Goal: Information Seeking & Learning: Find specific page/section

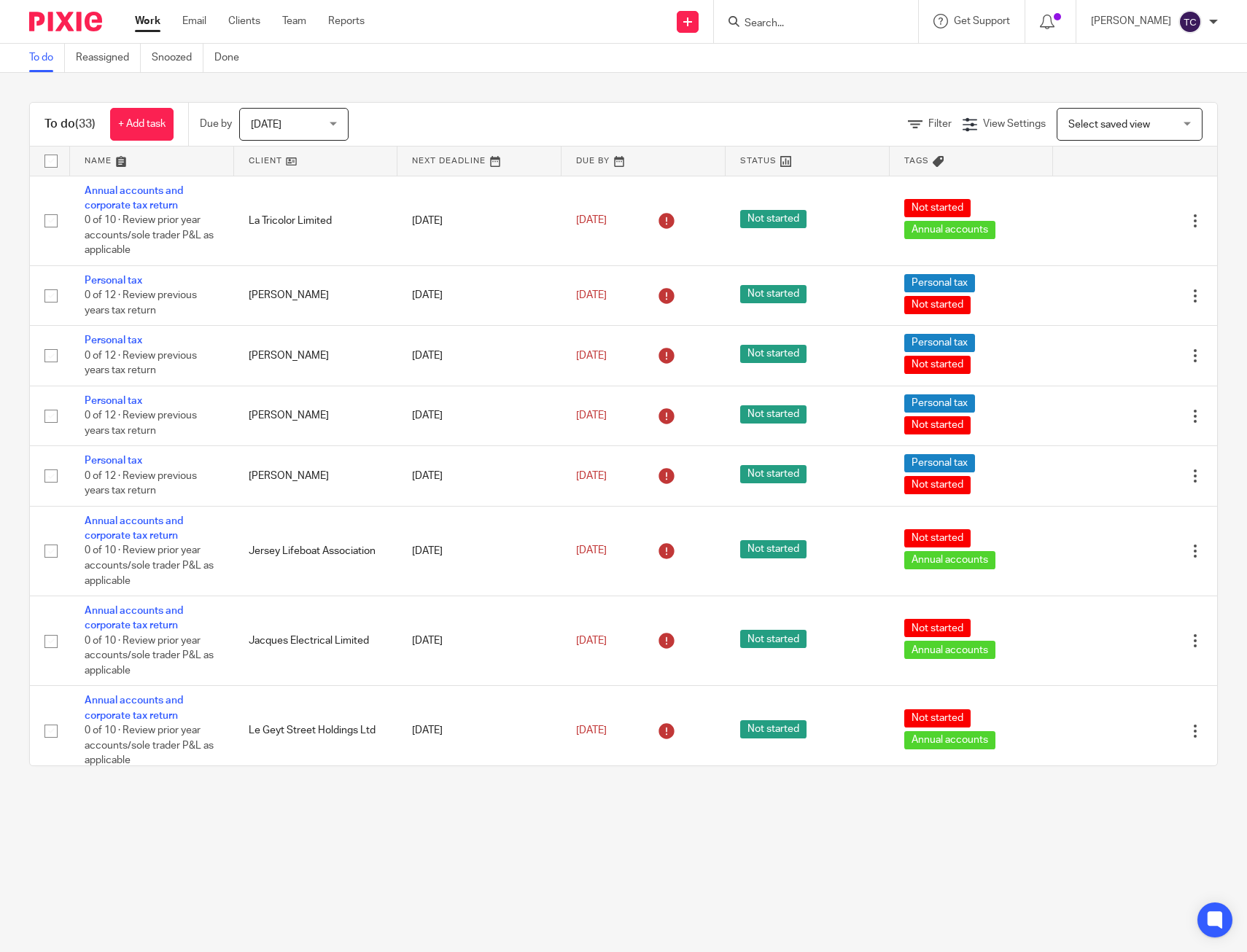
click at [674, 91] on div "To do (33) + Add task Due by Today Today Today Tomorrow This week Next week Thi…" at bounding box center [624, 435] width 1247 height 723
click at [1059, 90] on div "To do (33) + Add task Due by Today Today Today Tomorrow This week Next week Thi…" at bounding box center [624, 435] width 1247 height 723
click at [802, 99] on div "To do (33) + Add task Due by Today Today Today Tomorrow This week Next week Thi…" at bounding box center [624, 435] width 1247 height 723
click at [645, 68] on div "To do Reassigned Snoozed Done" at bounding box center [624, 58] width 1247 height 29
click at [784, 14] on form at bounding box center [820, 21] width 155 height 18
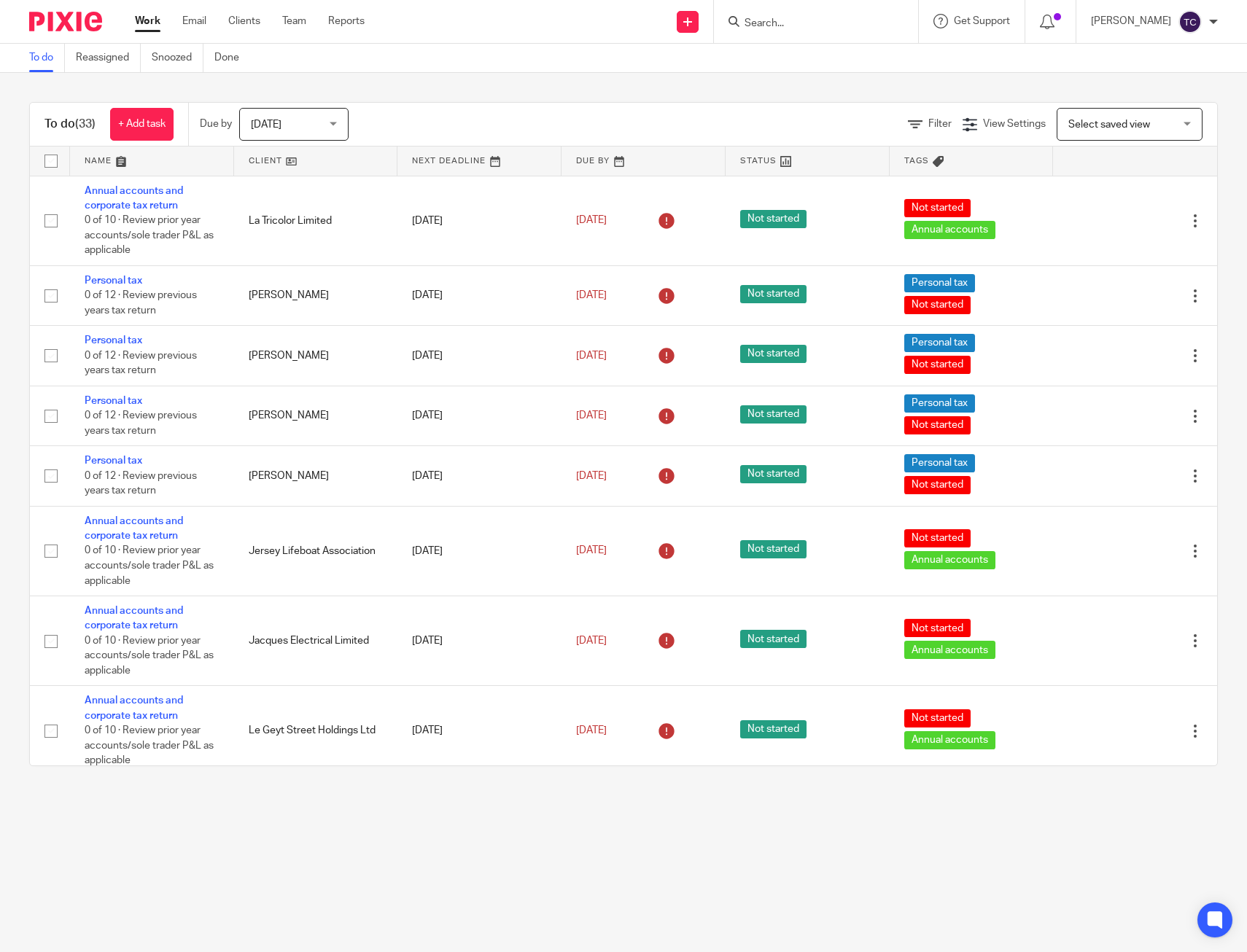
click at [823, 12] on form at bounding box center [820, 21] width 155 height 18
click at [818, 19] on input "Search" at bounding box center [808, 24] width 131 height 13
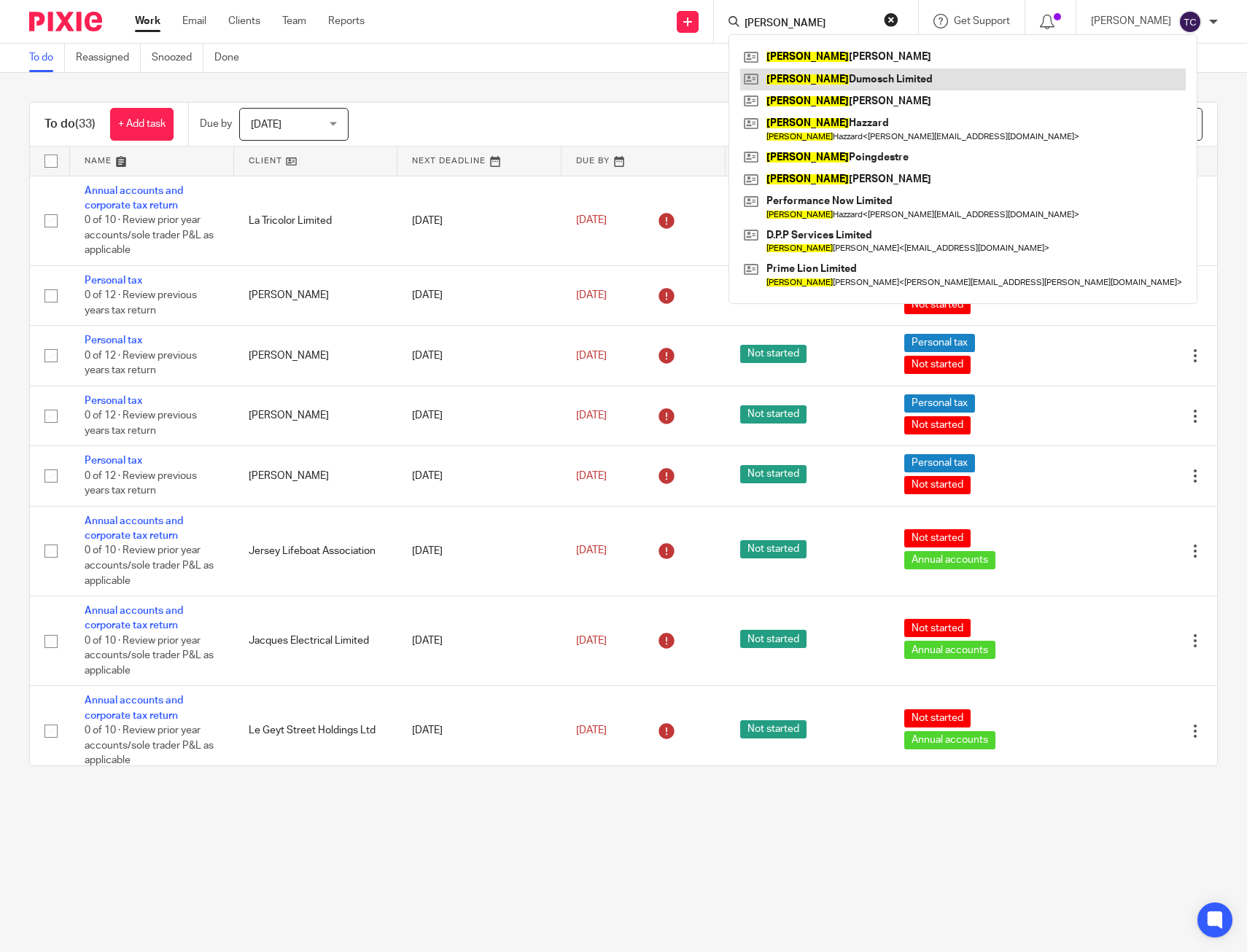
type input "david"
click at [844, 86] on link at bounding box center [962, 79] width 446 height 22
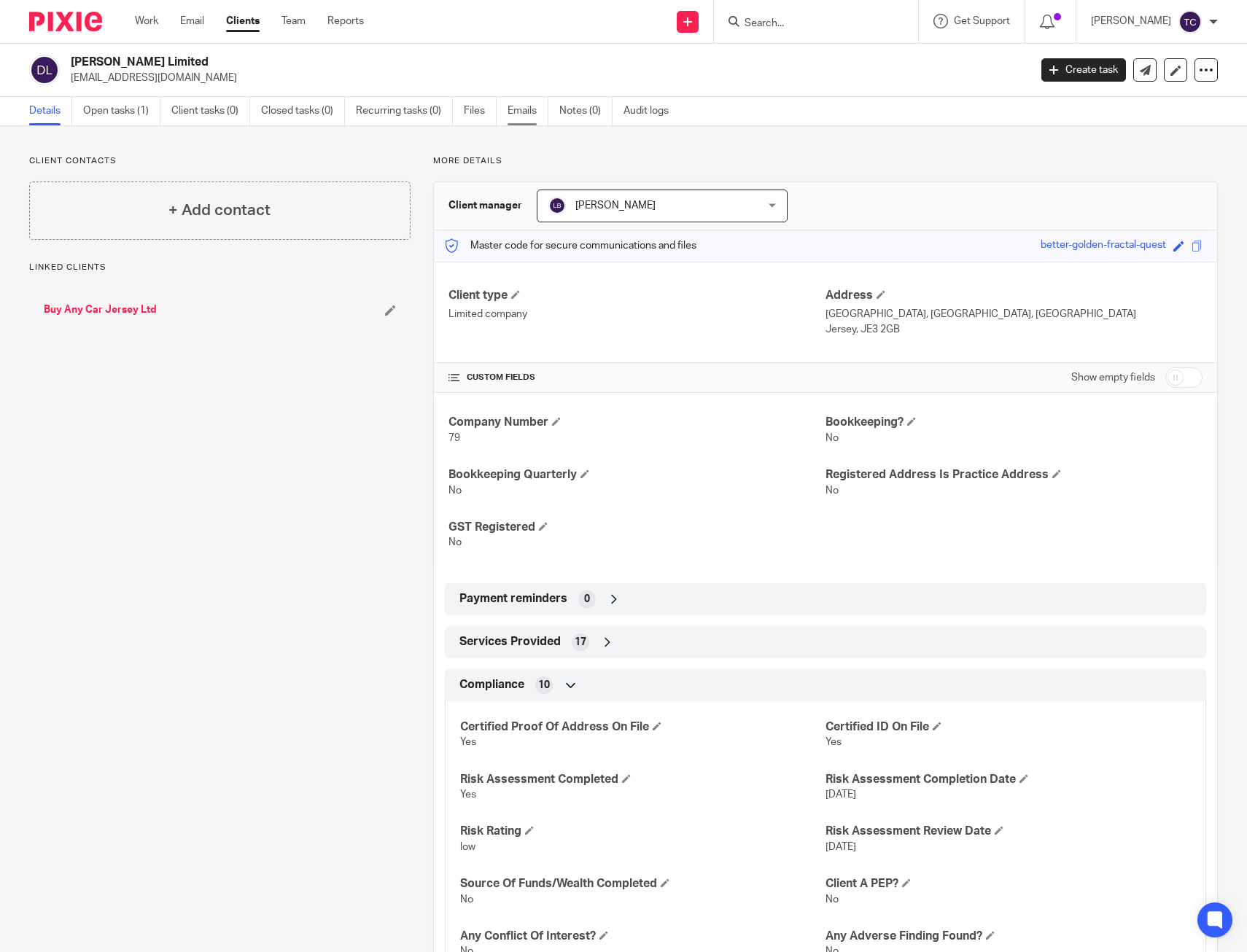
click at [517, 110] on link "Emails" at bounding box center [528, 111] width 40 height 28
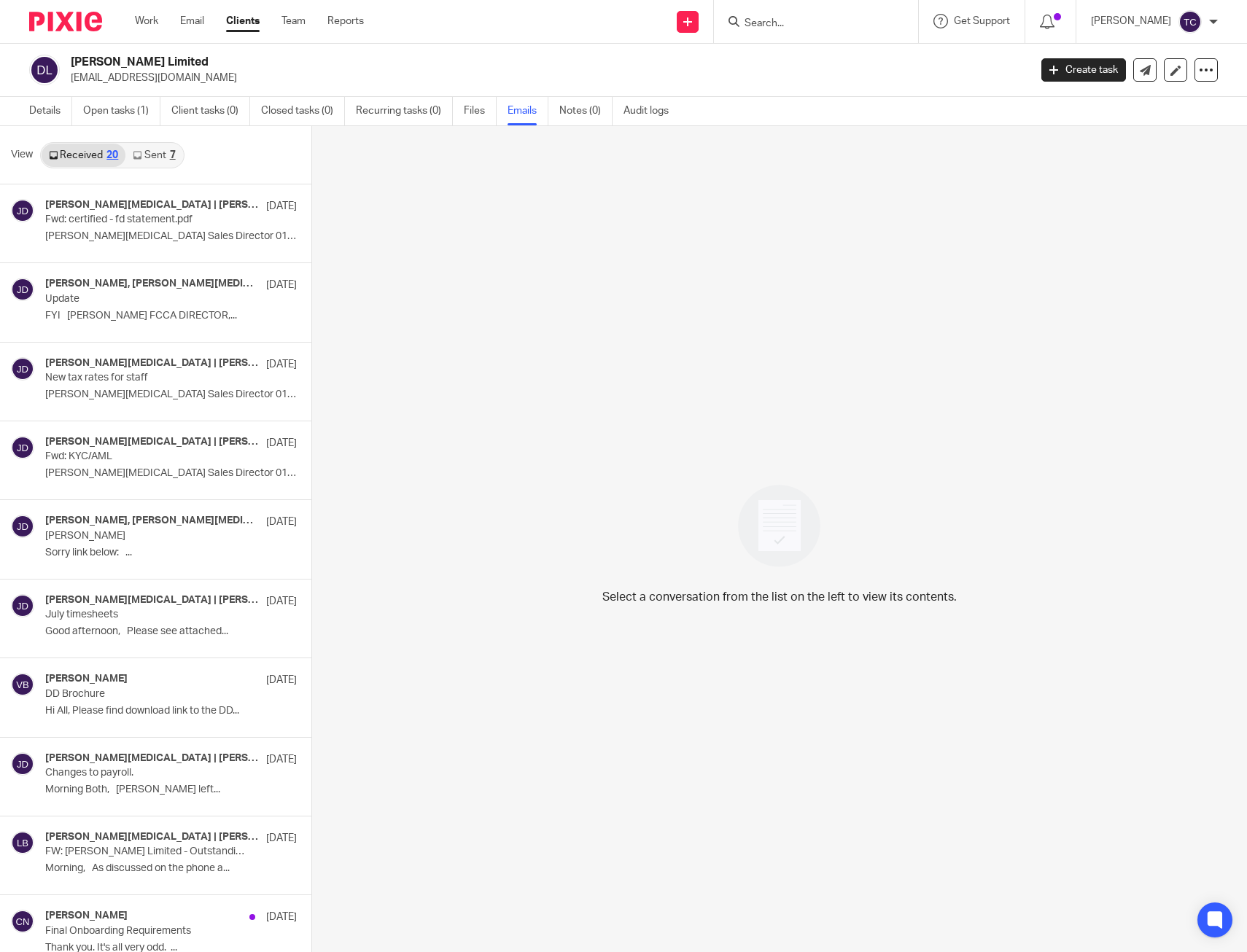
click at [169, 161] on link "Sent 7" at bounding box center [154, 155] width 57 height 23
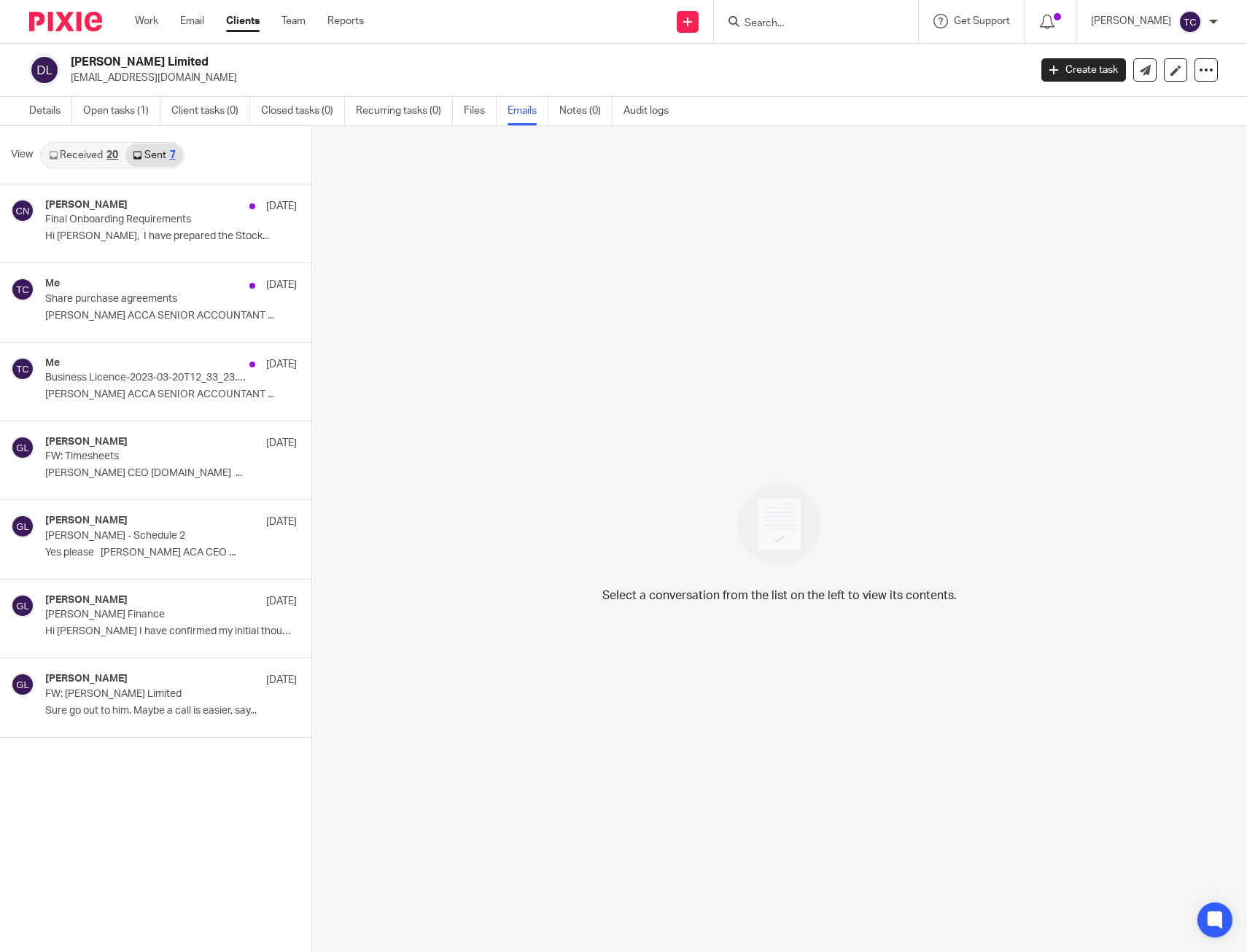
click at [76, 151] on link "Received 20" at bounding box center [83, 155] width 84 height 23
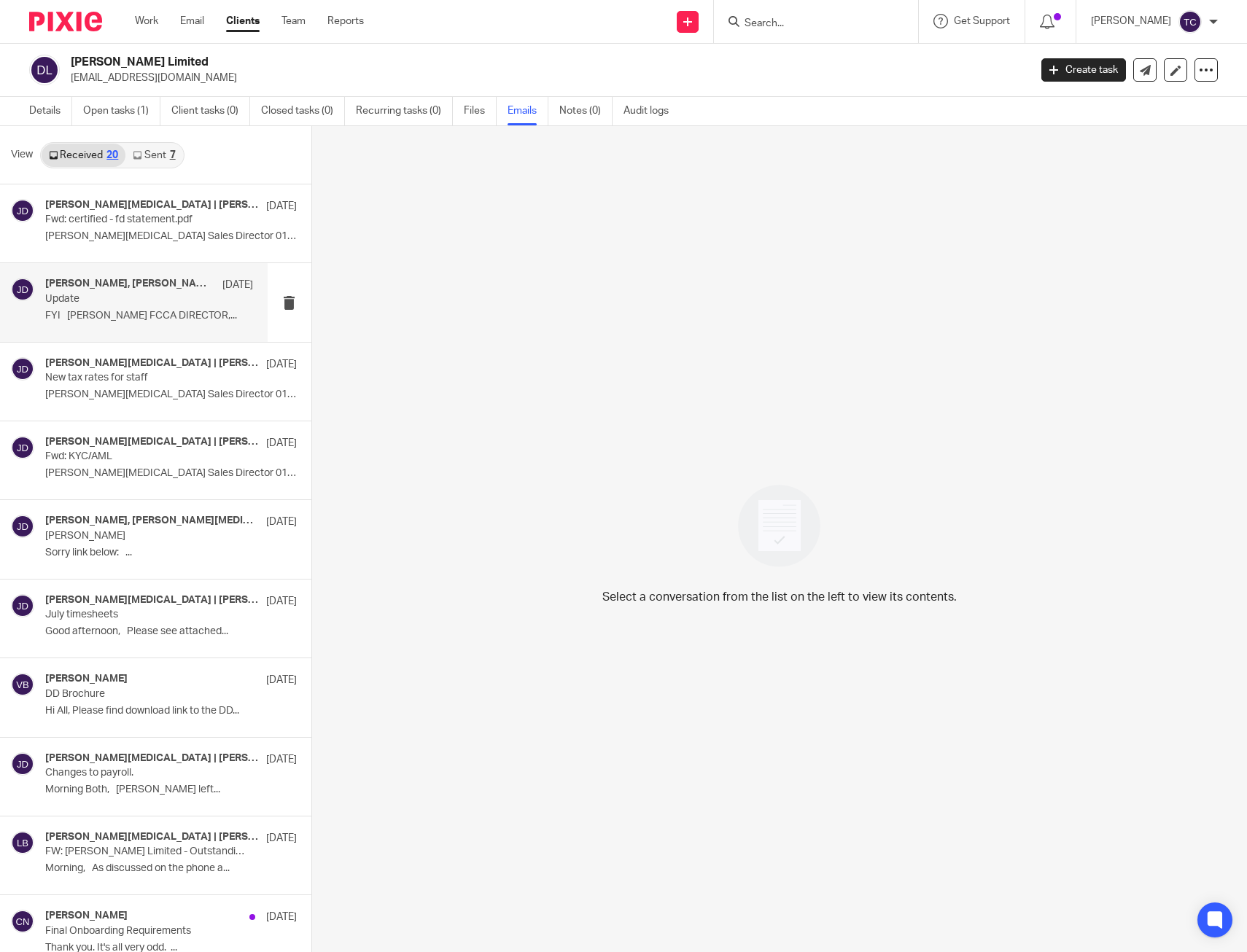
click at [60, 272] on div "Lawrence Boleat, Jonny Whitehead | David Dumosch 11 Aug Update FYI Lawrence Bol…" at bounding box center [133, 301] width 268 height 78
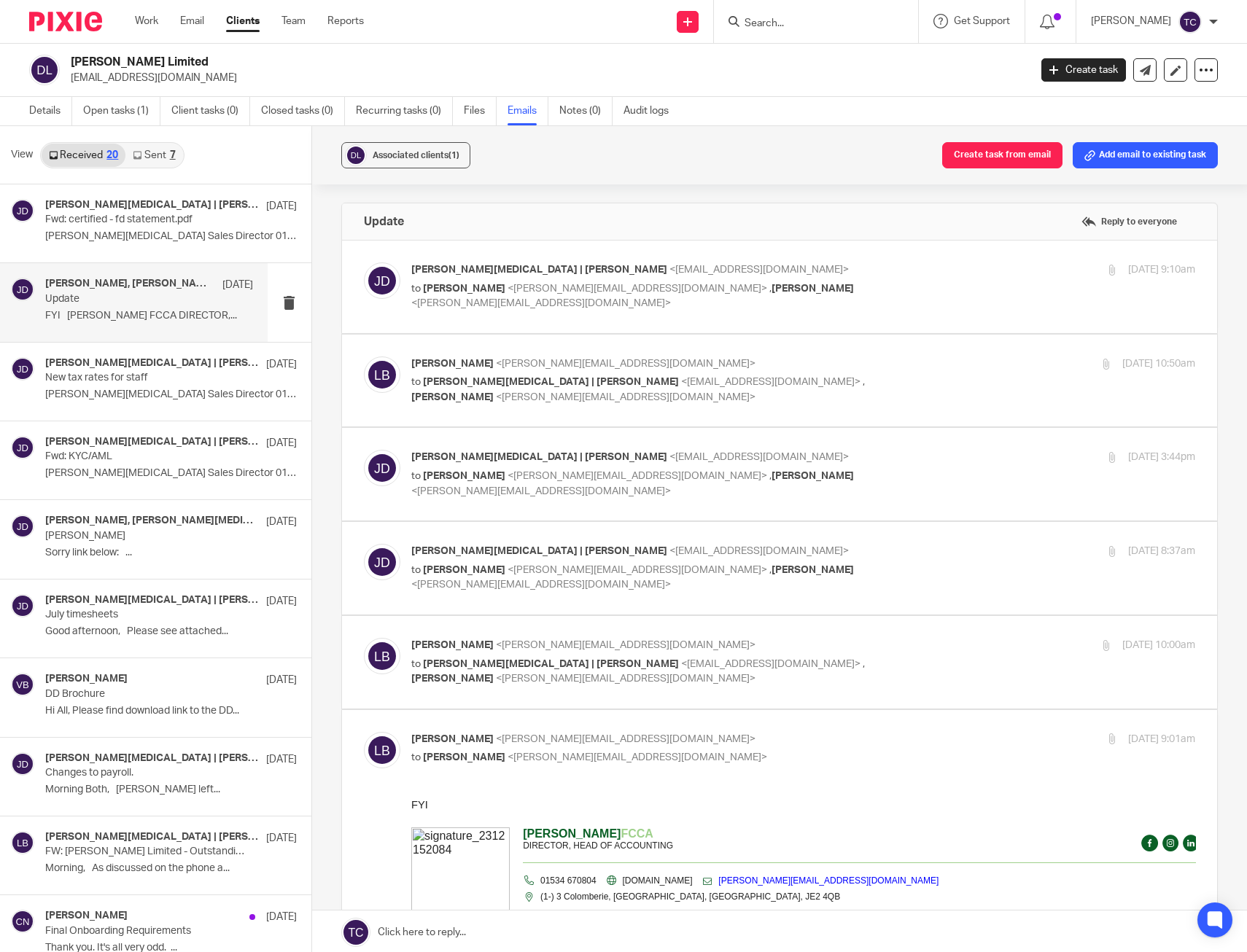
click at [711, 192] on div "Associated clients (1) Create task from email Add email to existing task Update…" at bounding box center [779, 540] width 935 height 828
click at [63, 31] on img at bounding box center [66, 21] width 73 height 20
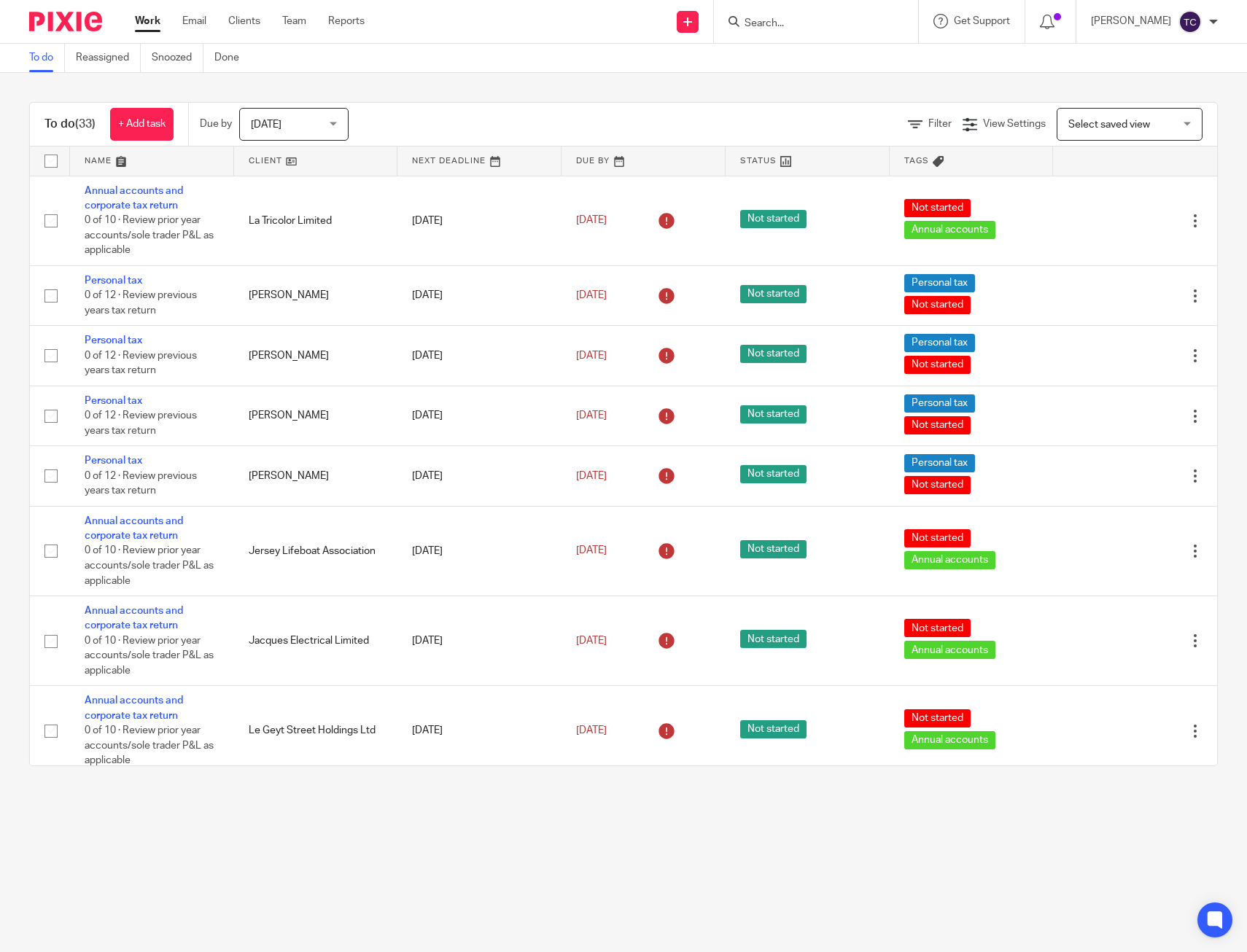
click at [805, 26] on input "Search" at bounding box center [808, 24] width 131 height 13
type input "j"
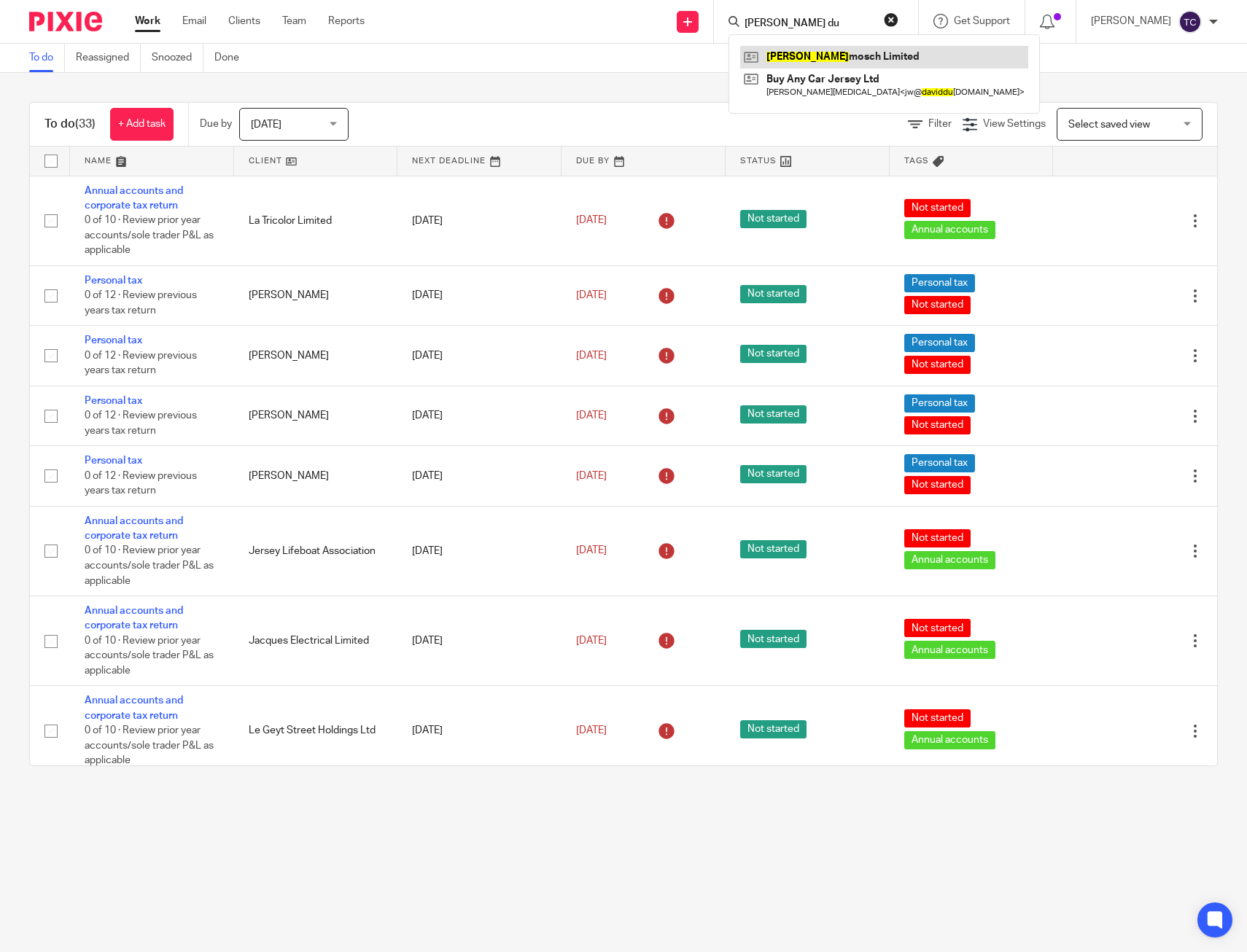
type input "david du"
click at [829, 51] on link at bounding box center [884, 56] width 288 height 22
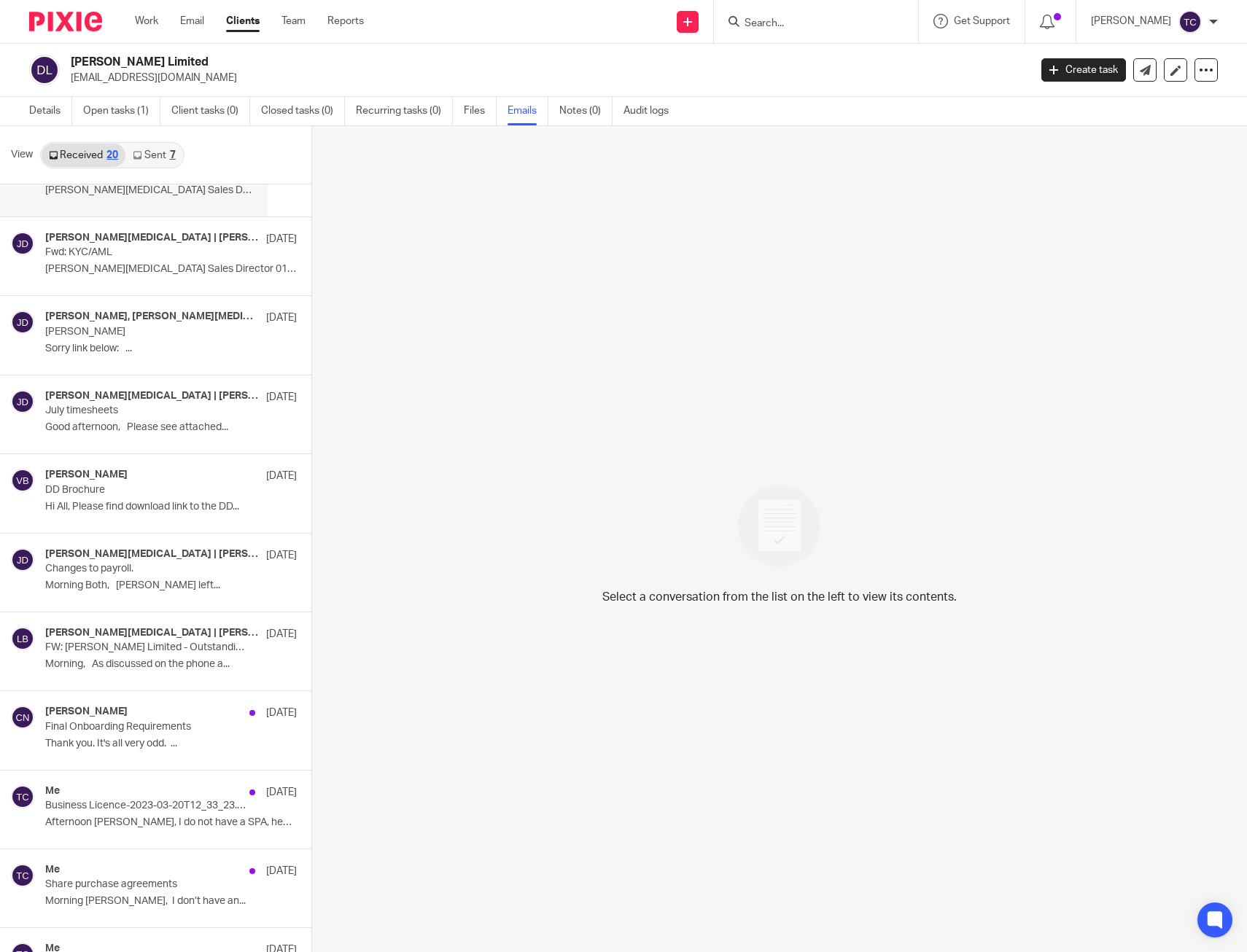
scroll to position [219, 0]
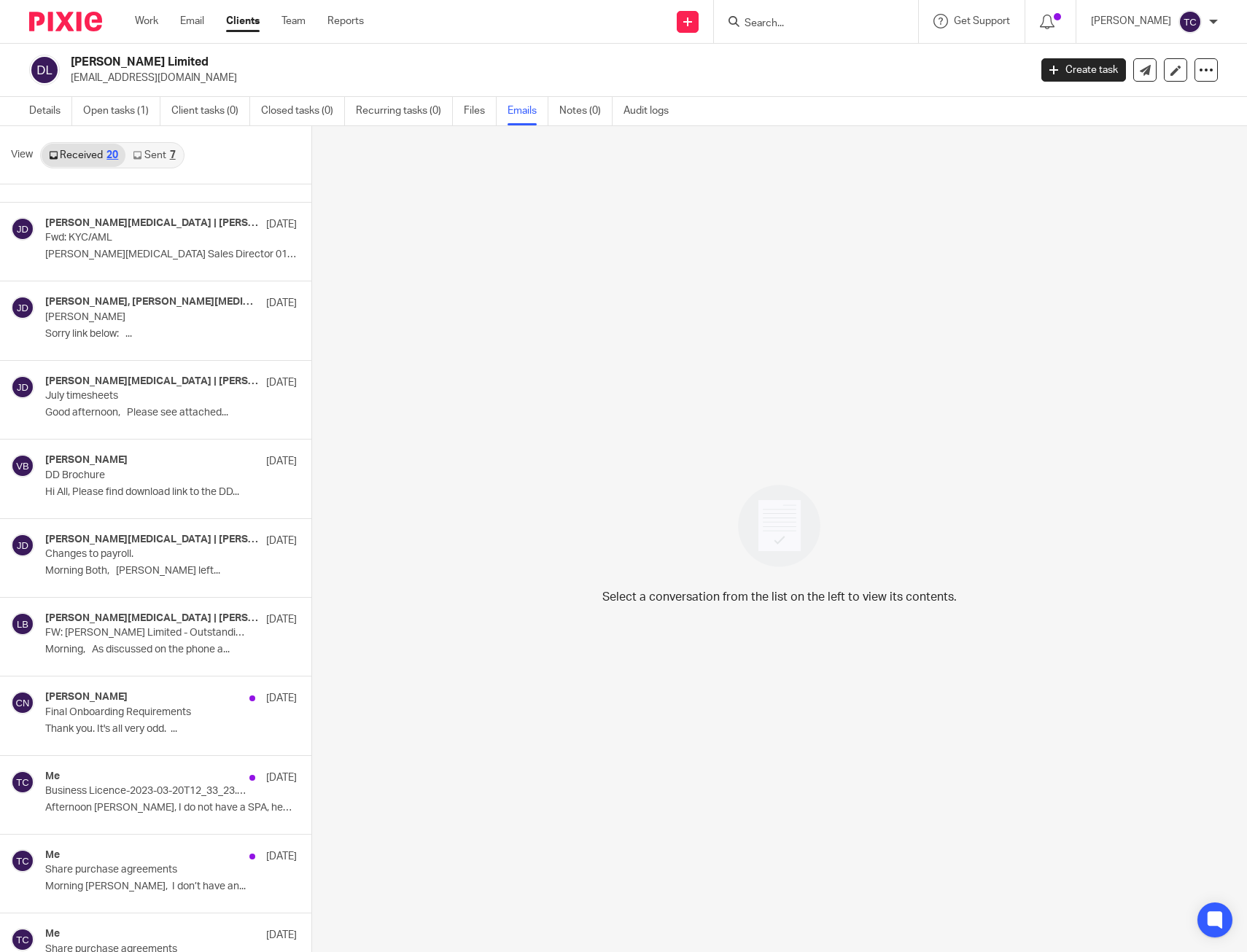
click at [152, 161] on link "Sent 7" at bounding box center [154, 155] width 57 height 23
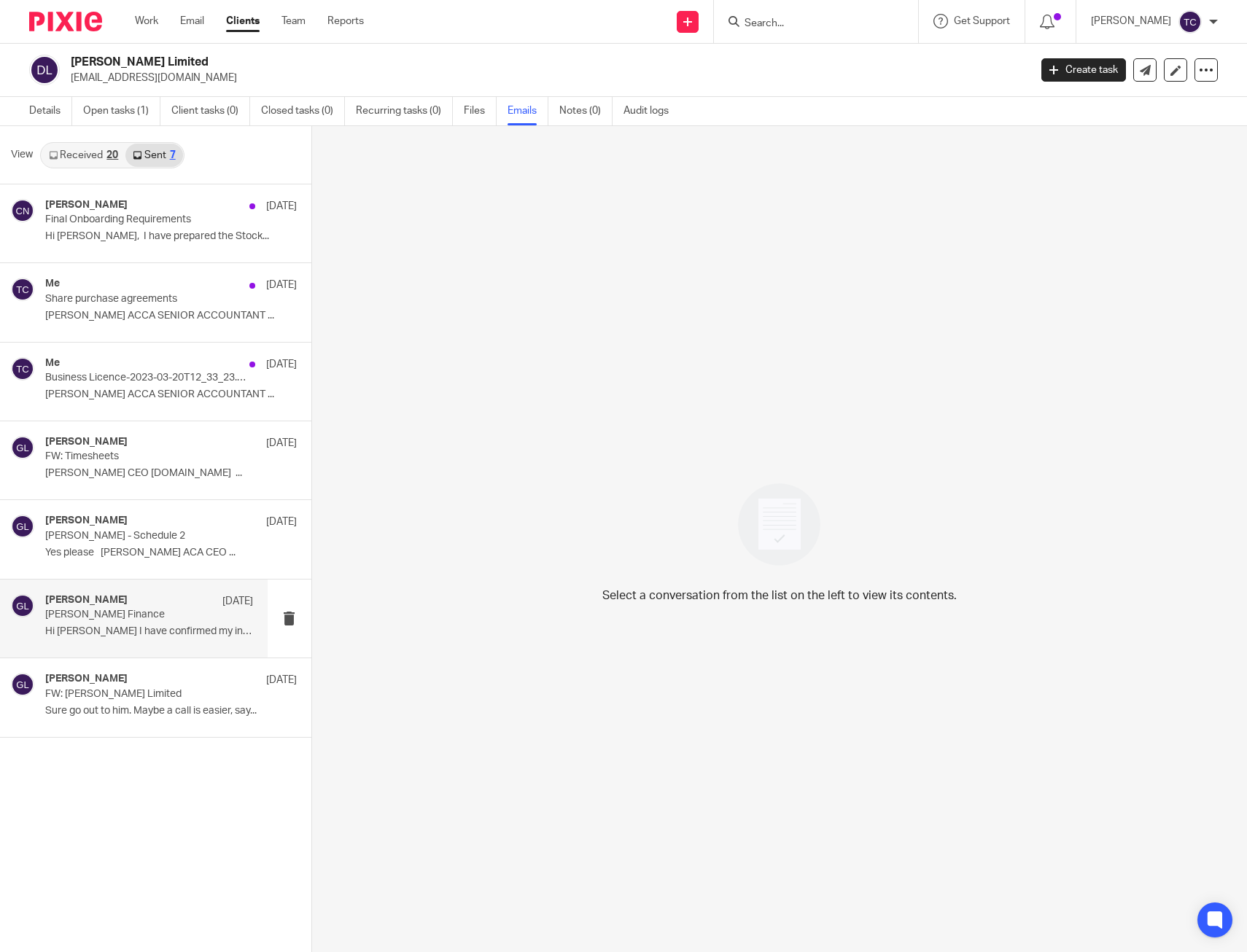
click at [194, 647] on div "[PERSON_NAME] [DATE] [PERSON_NAME] Finance Hi [PERSON_NAME] I have confirmed my…" at bounding box center [133, 618] width 268 height 78
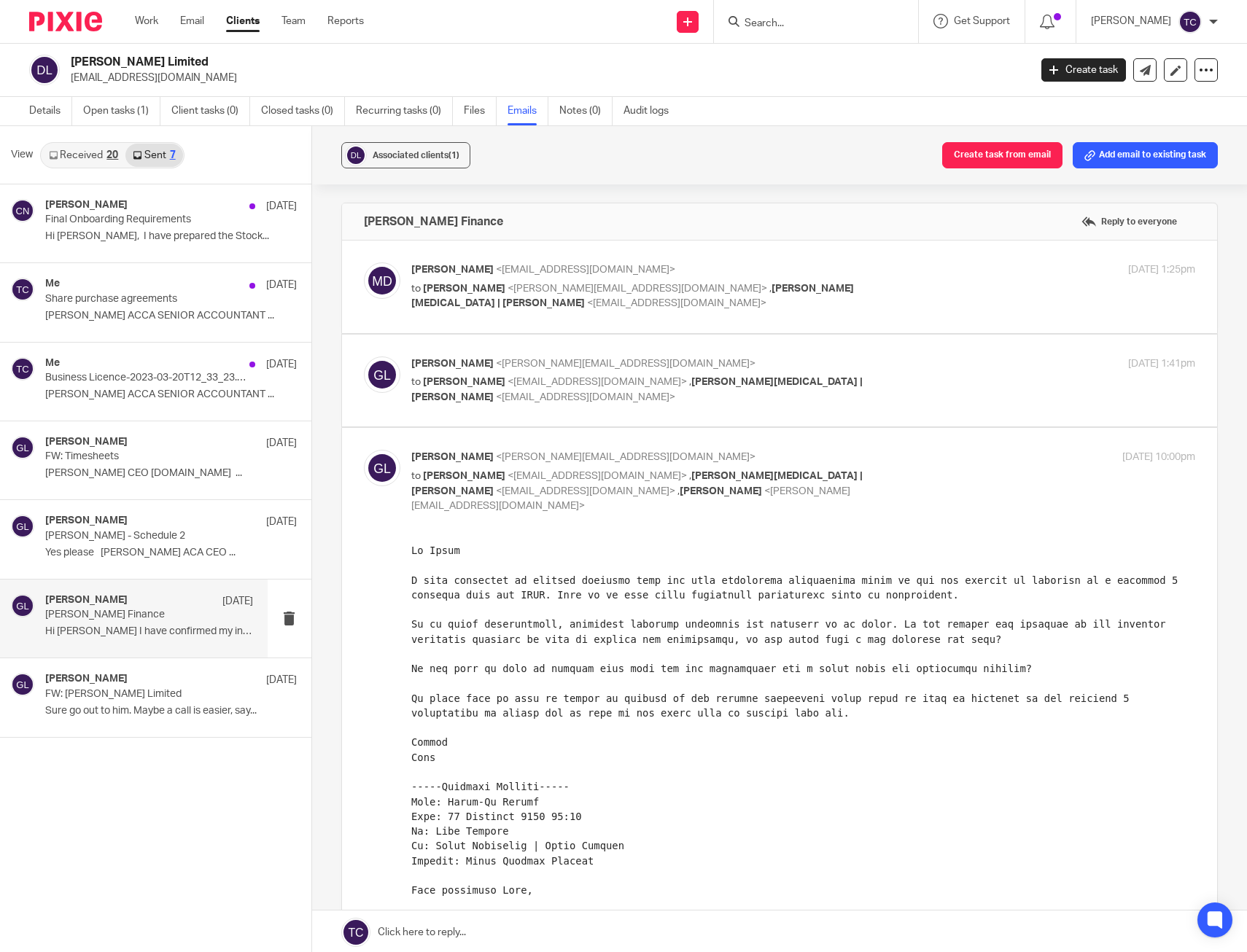
click at [958, 283] on div "[PERSON_NAME] <[EMAIL_ADDRESS][DOMAIN_NAME]> to [PERSON_NAME] <[PERSON_NAME][EM…" at bounding box center [804, 287] width 785 height 49
checkbox input "true"
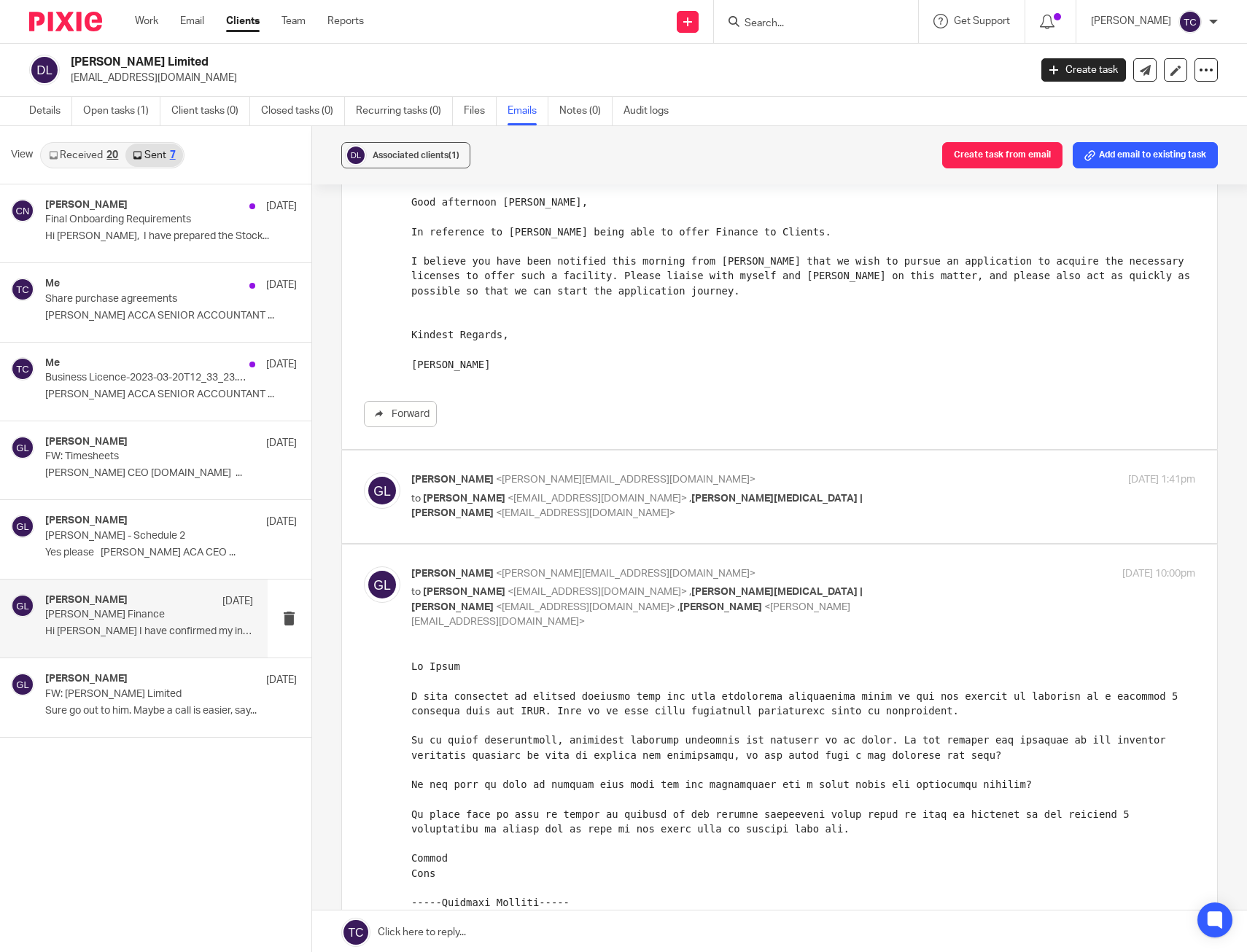
scroll to position [219, 0]
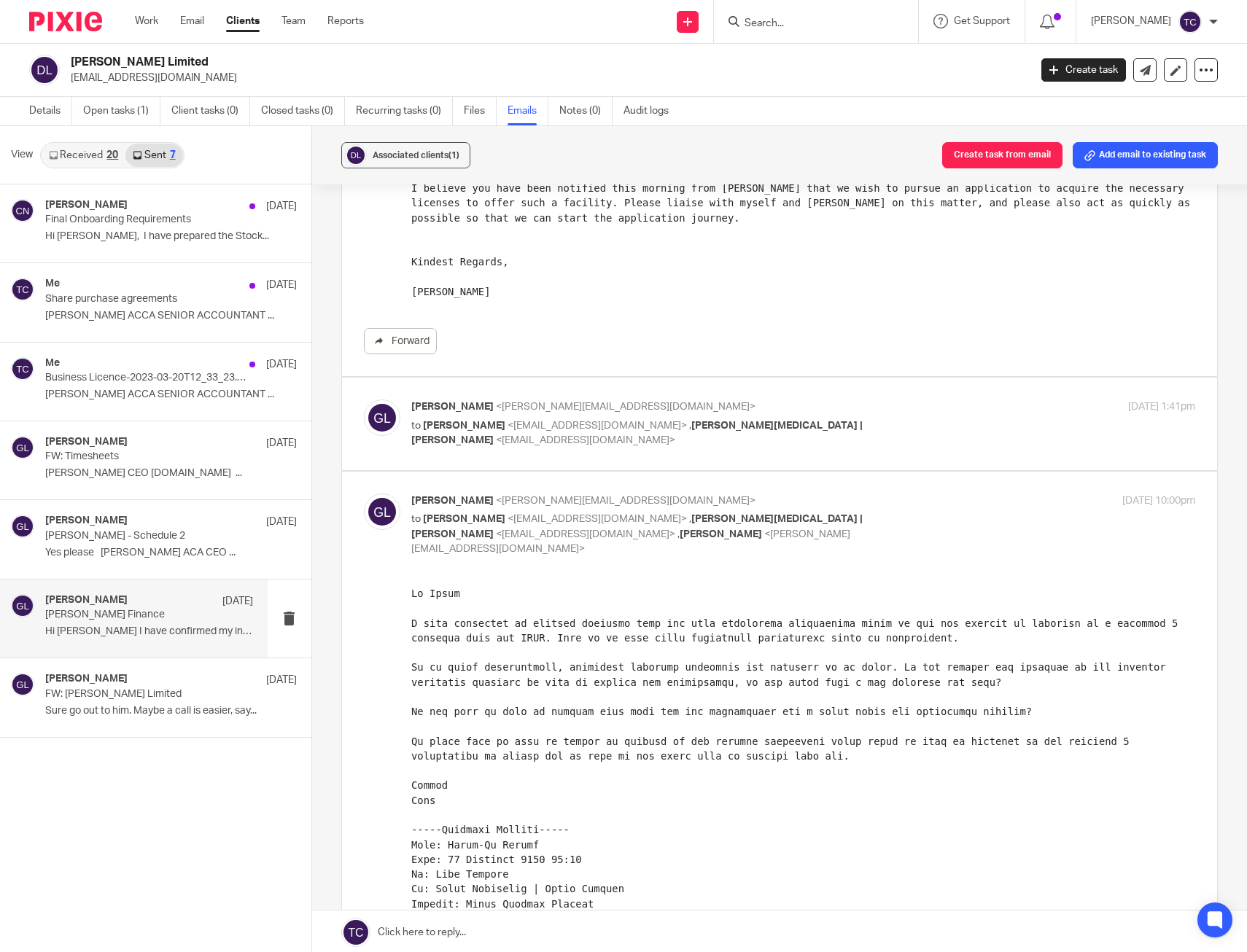
click at [885, 437] on p "to [PERSON_NAME] <[EMAIL_ADDRESS][DOMAIN_NAME]> , [PERSON_NAME][MEDICAL_DATA] |…" at bounding box center [672, 434] width 523 height 30
checkbox input "true"
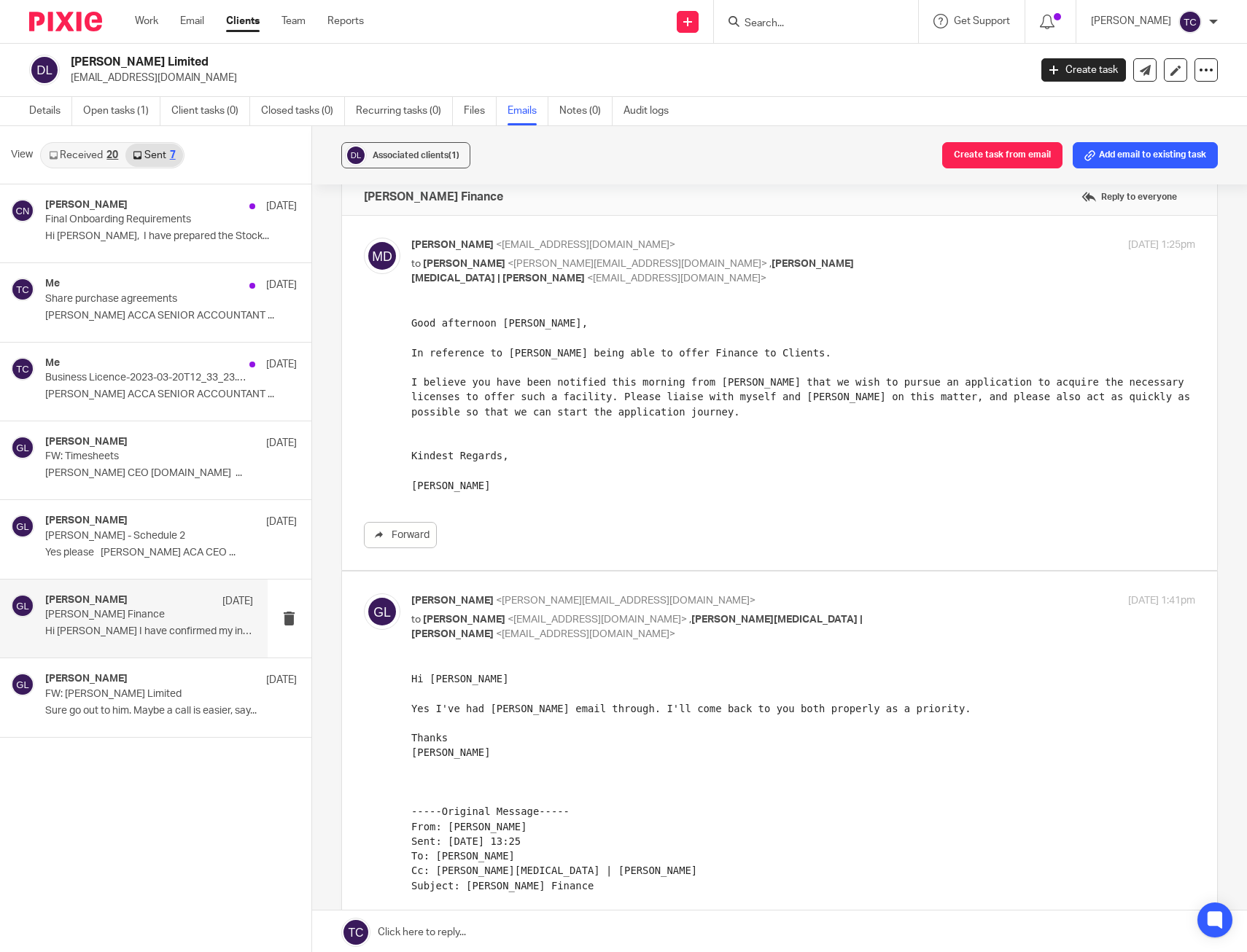
scroll to position [0, 0]
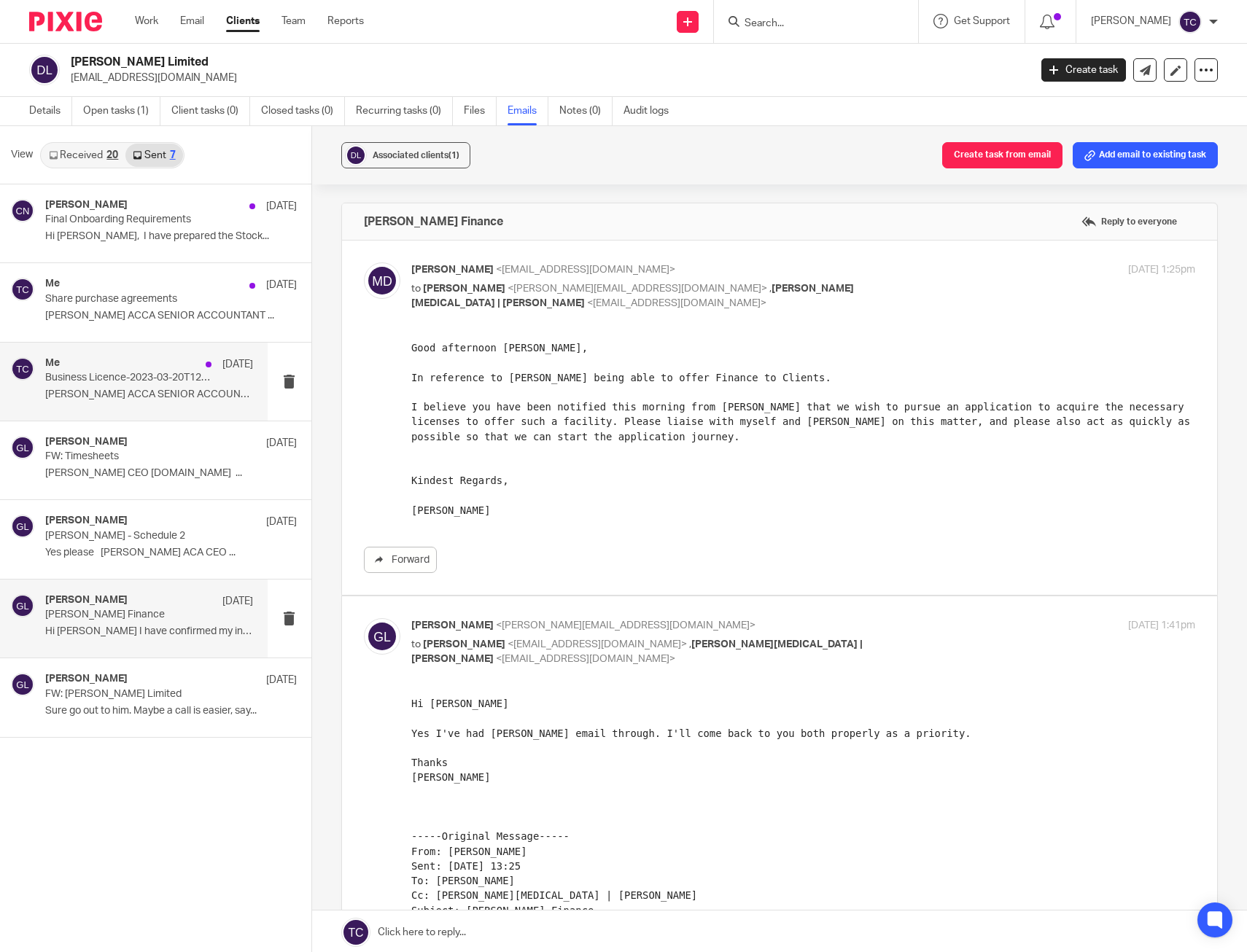
click at [99, 405] on div "Me [DATE] Business Licence-2023-03-20T12_33_23.1966361Z.pdf [PERSON_NAME] ACCA …" at bounding box center [148, 382] width 208 height 49
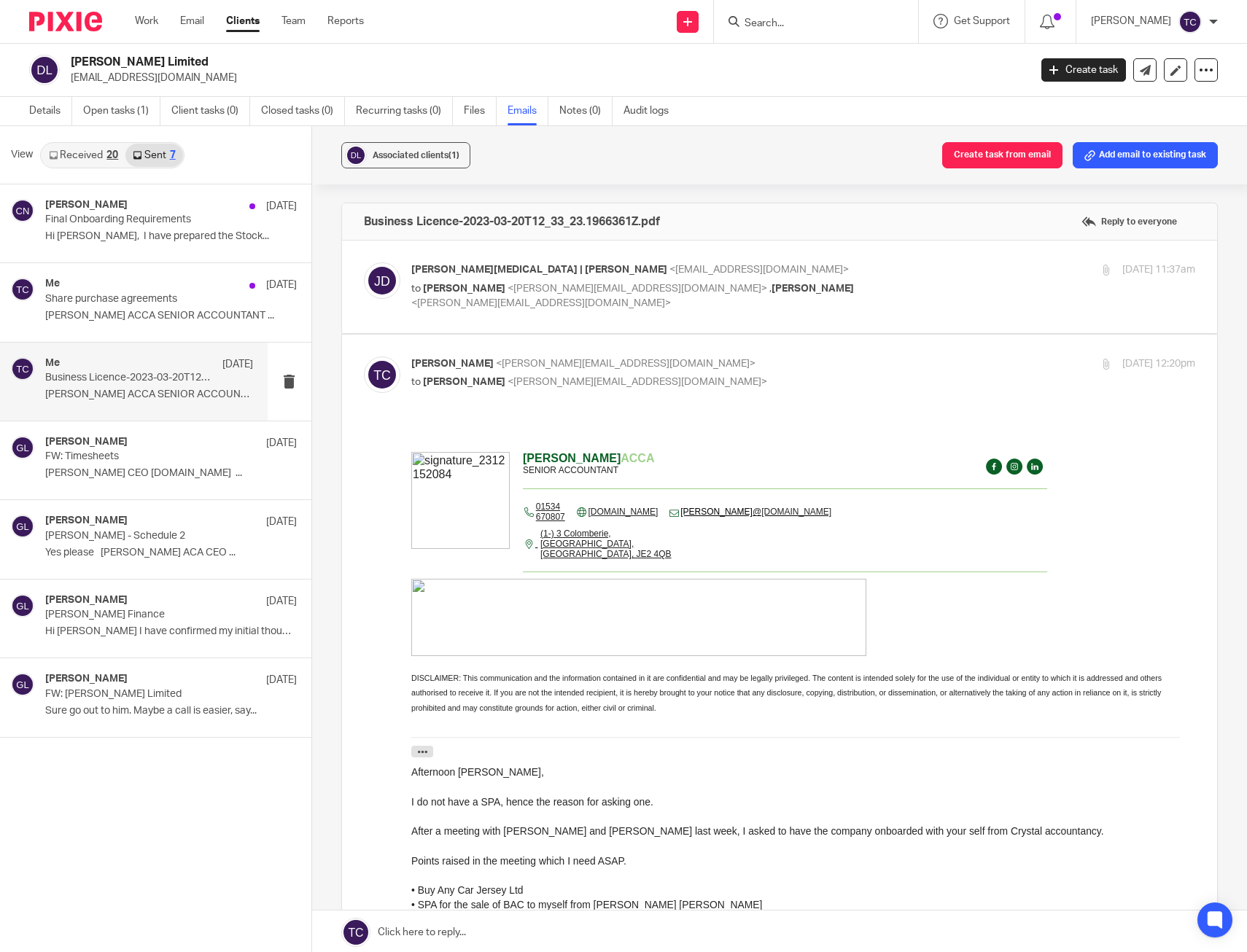
click at [840, 263] on p "[PERSON_NAME][MEDICAL_DATA] | [PERSON_NAME] <[EMAIL_ADDRESS][DOMAIN_NAME]>" at bounding box center [672, 270] width 523 height 15
checkbox input "true"
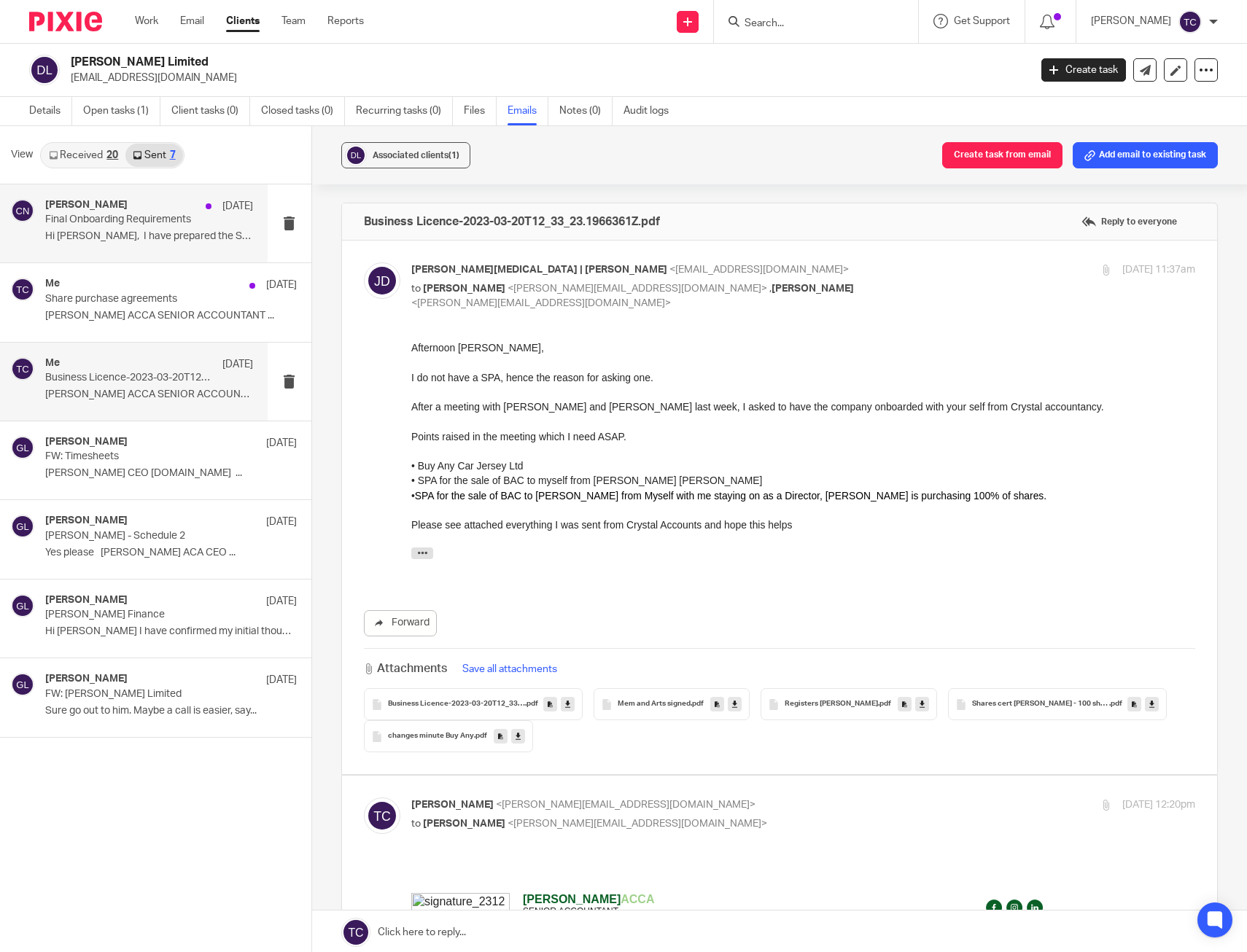
click at [137, 222] on p "Final Onboarding Requirements" at bounding box center [128, 220] width 166 height 12
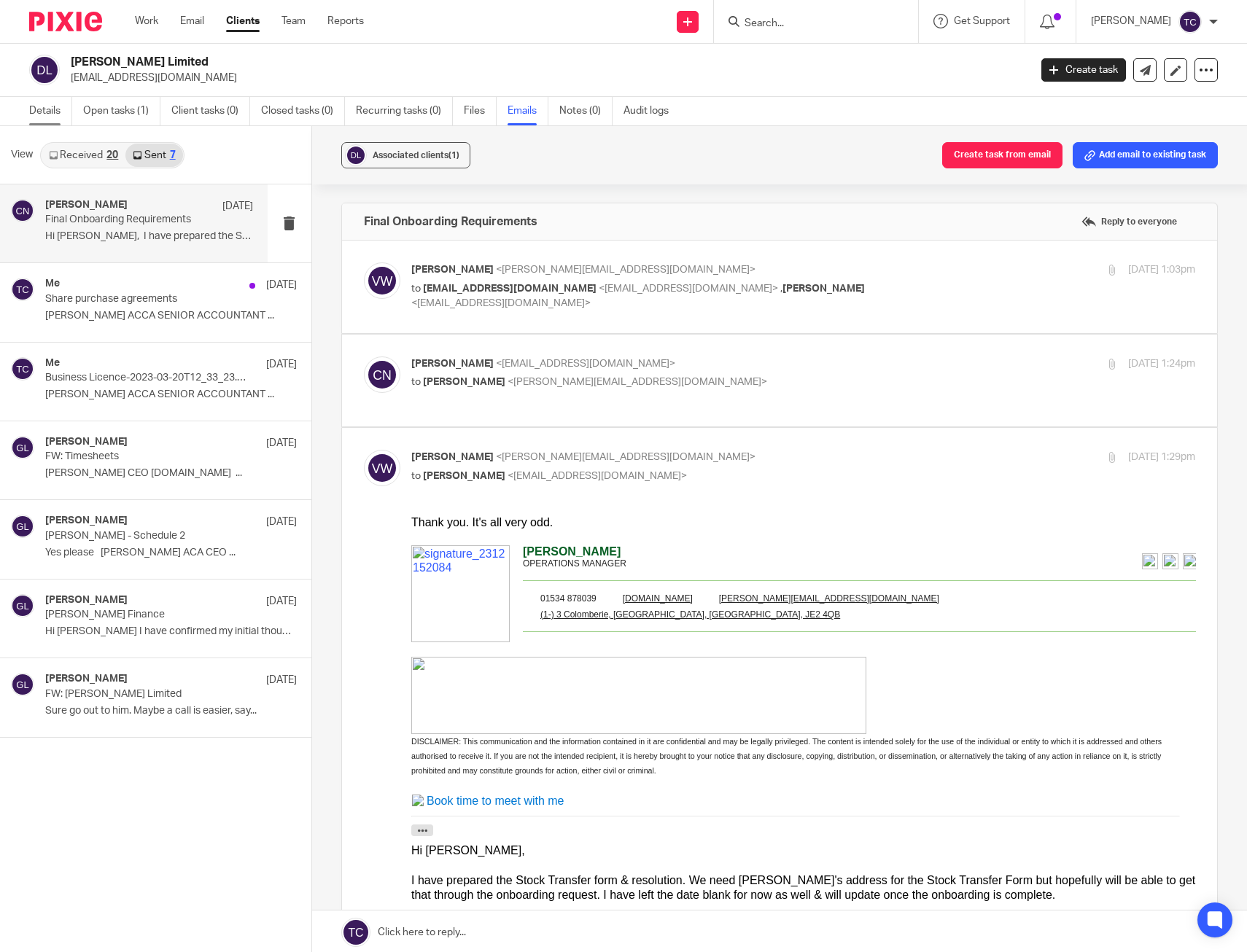
click at [47, 101] on link "Details" at bounding box center [51, 111] width 43 height 28
